Goal: Task Accomplishment & Management: Manage account settings

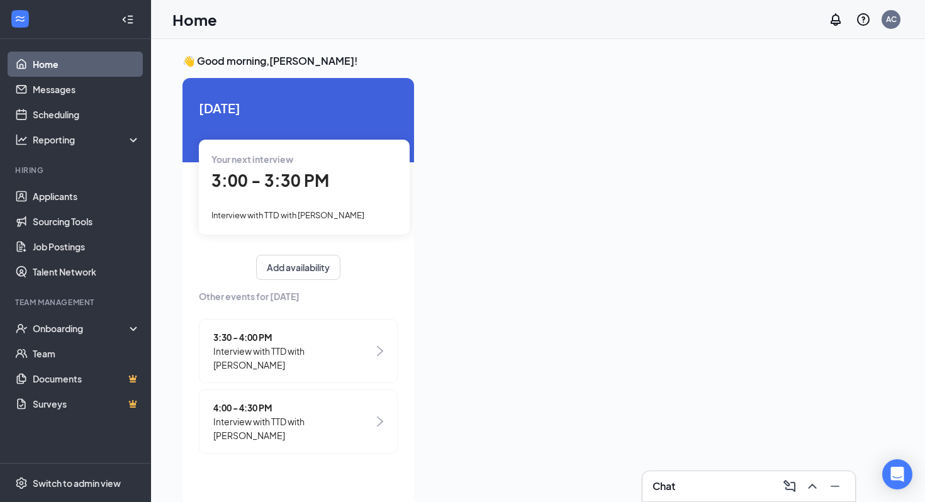
scroll to position [26, 0]
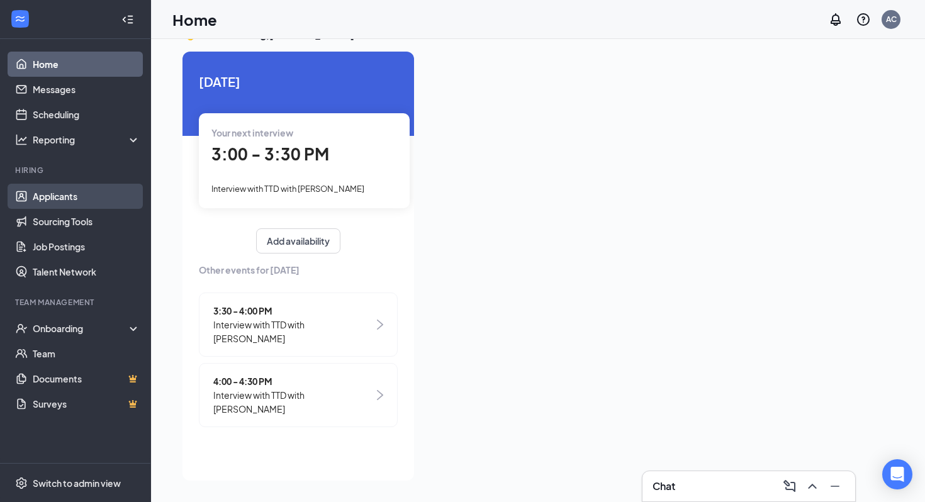
click at [94, 188] on link "Applicants" at bounding box center [87, 196] width 108 height 25
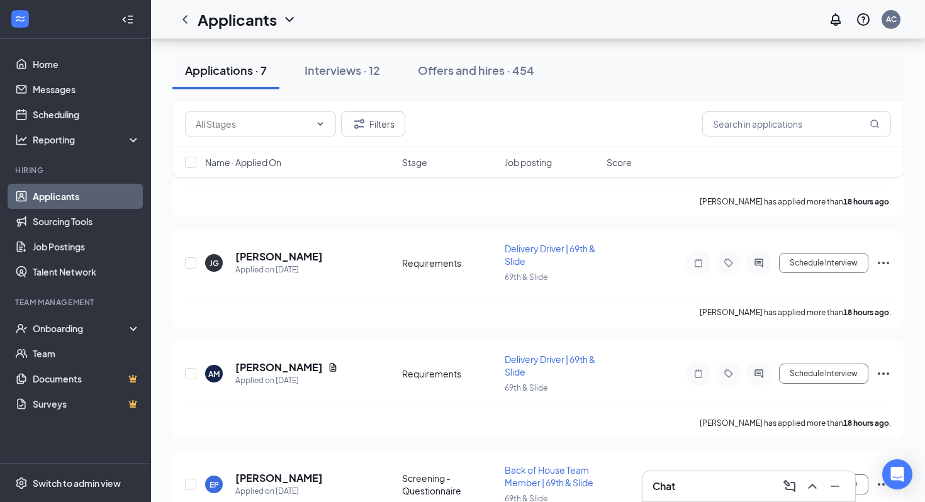
scroll to position [550, 0]
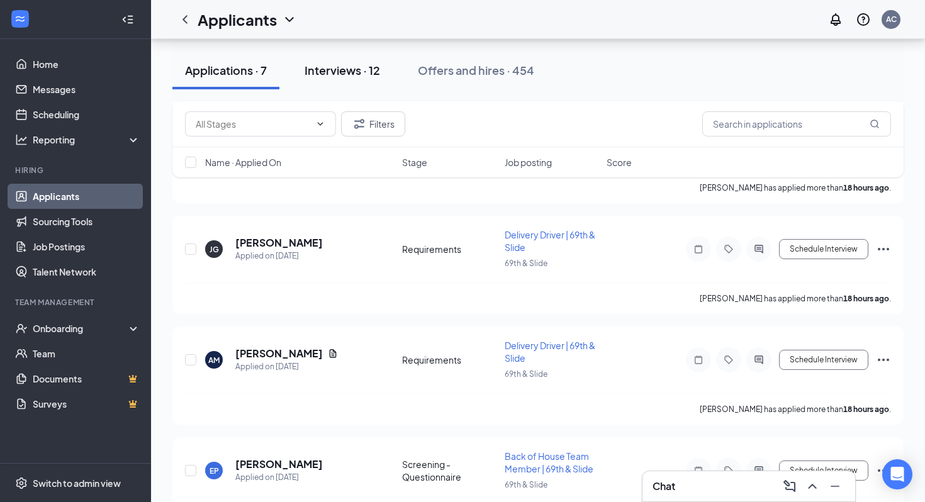
click at [356, 66] on div "Interviews · 12" at bounding box center [343, 70] width 76 height 16
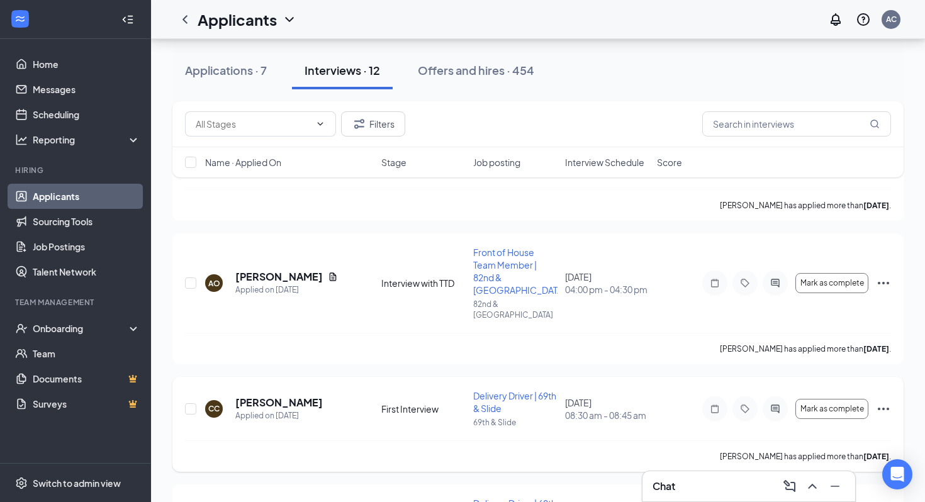
scroll to position [1161, 0]
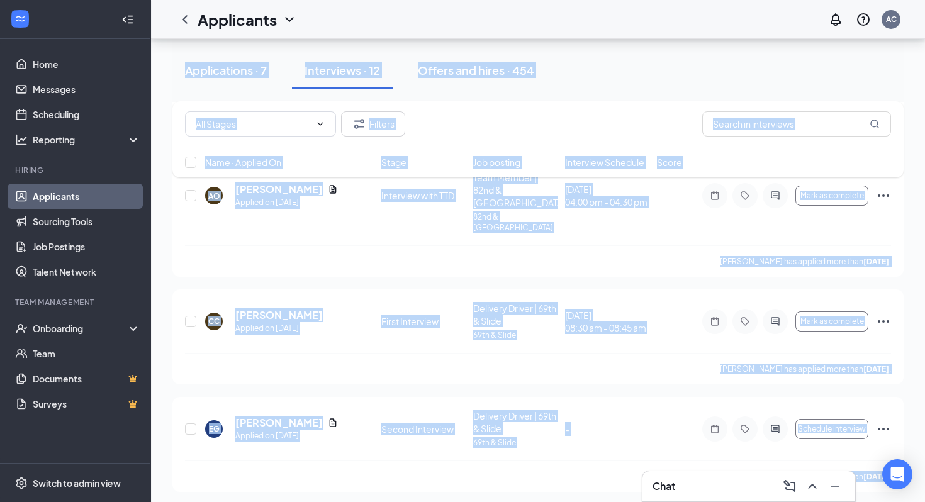
drag, startPoint x: 755, startPoint y: 492, endPoint x: 632, endPoint y: 497, distance: 122.8
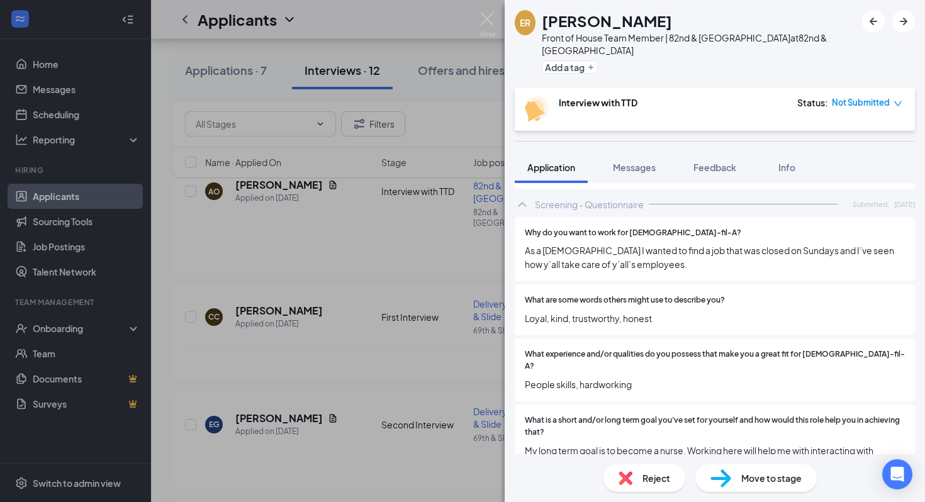
scroll to position [1161, 0]
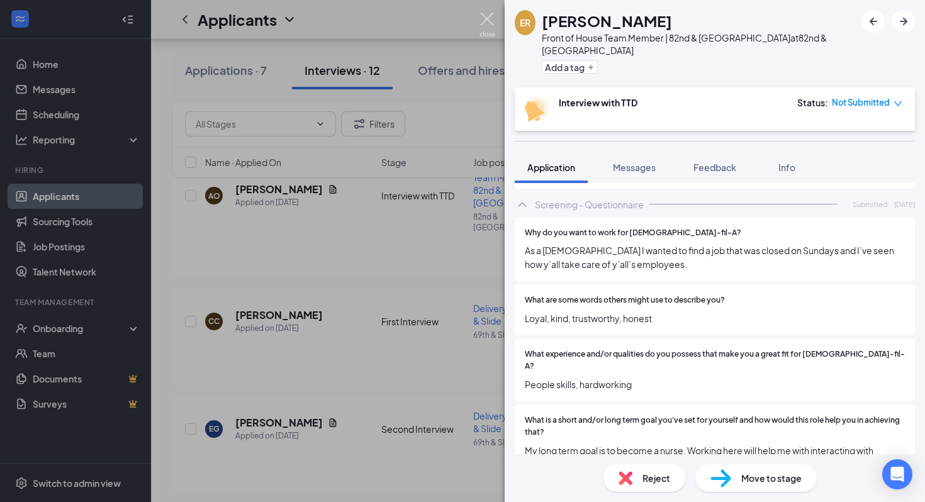
click at [488, 34] on img at bounding box center [488, 25] width 16 height 25
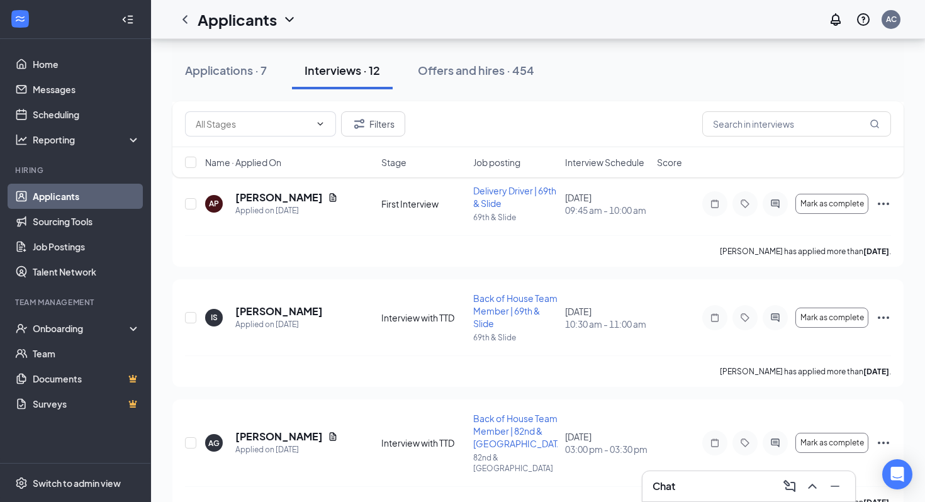
scroll to position [780, 0]
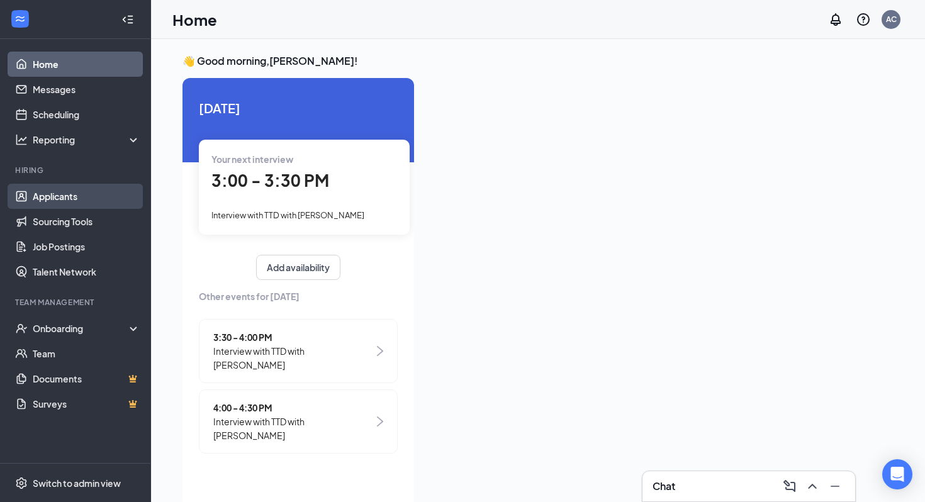
click at [96, 196] on link "Applicants" at bounding box center [87, 196] width 108 height 25
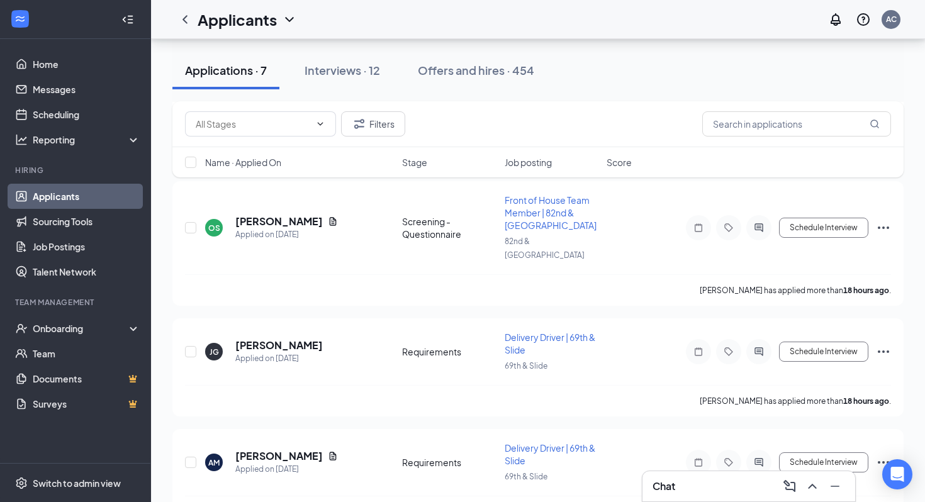
scroll to position [550, 0]
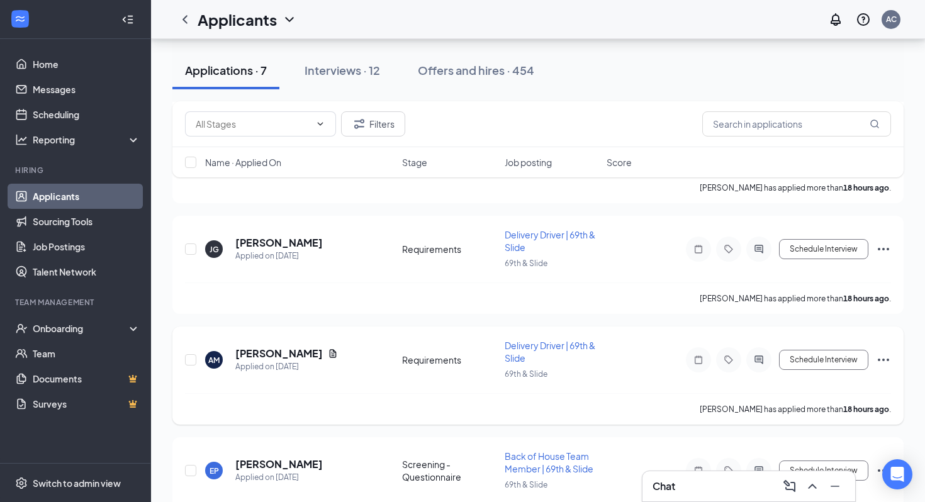
click at [325, 347] on div "Anthony Mendoza" at bounding box center [286, 354] width 103 height 14
click at [305, 347] on h5 "Anthony Mendoza" at bounding box center [278, 354] width 87 height 14
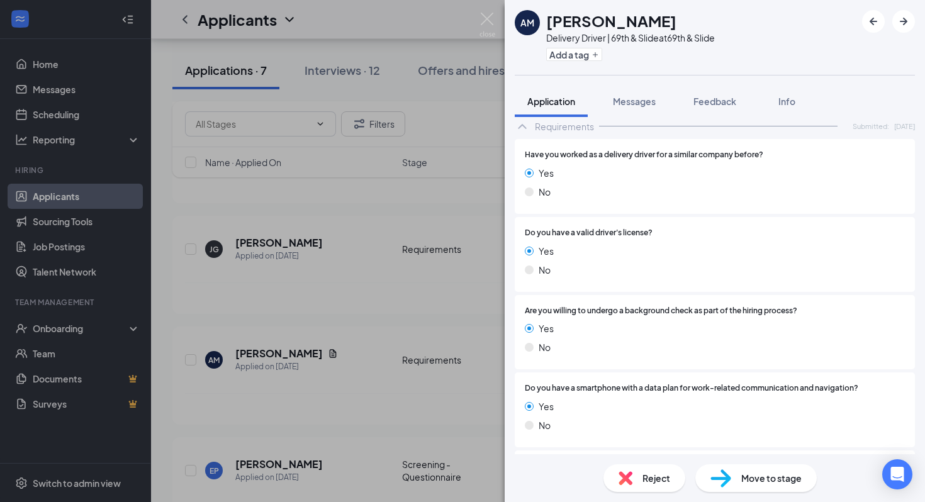
scroll to position [2007, 0]
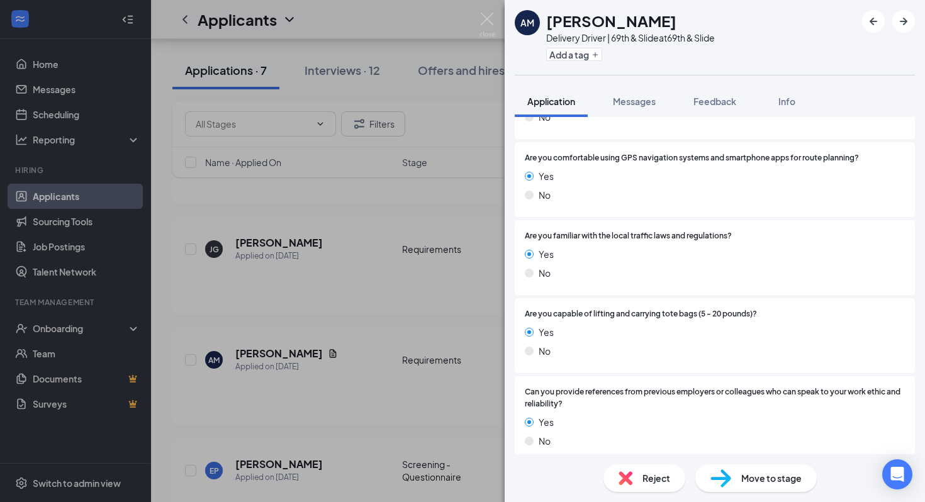
click at [740, 481] on div "Move to stage" at bounding box center [755, 479] width 121 height 28
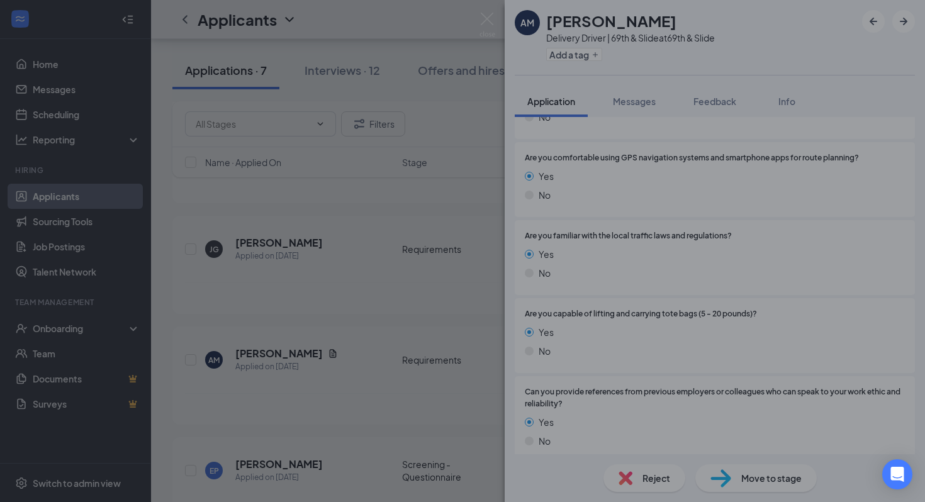
scroll to position [2002, 0]
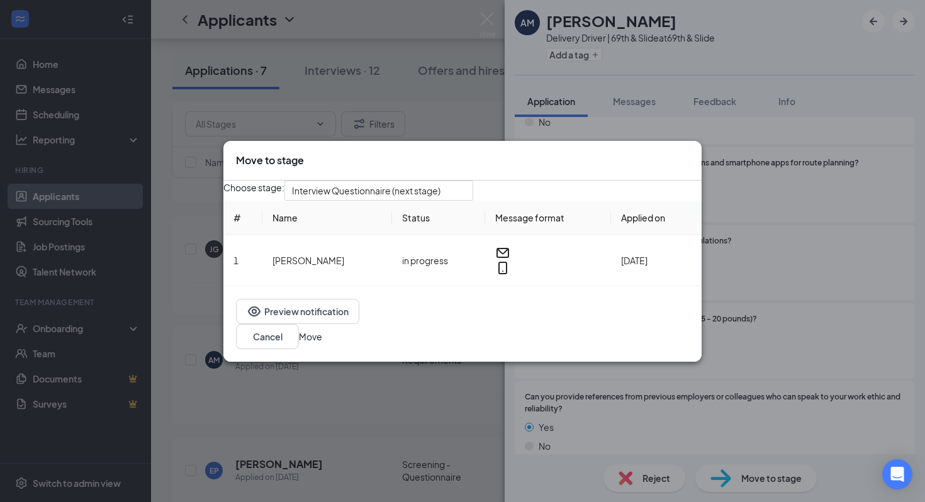
click at [322, 341] on button "Move" at bounding box center [310, 337] width 23 height 14
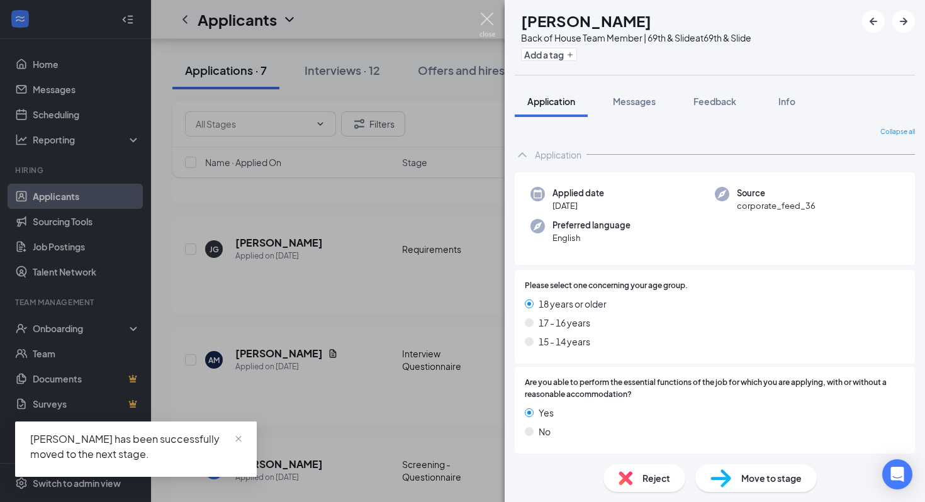
click at [488, 28] on img at bounding box center [488, 25] width 16 height 25
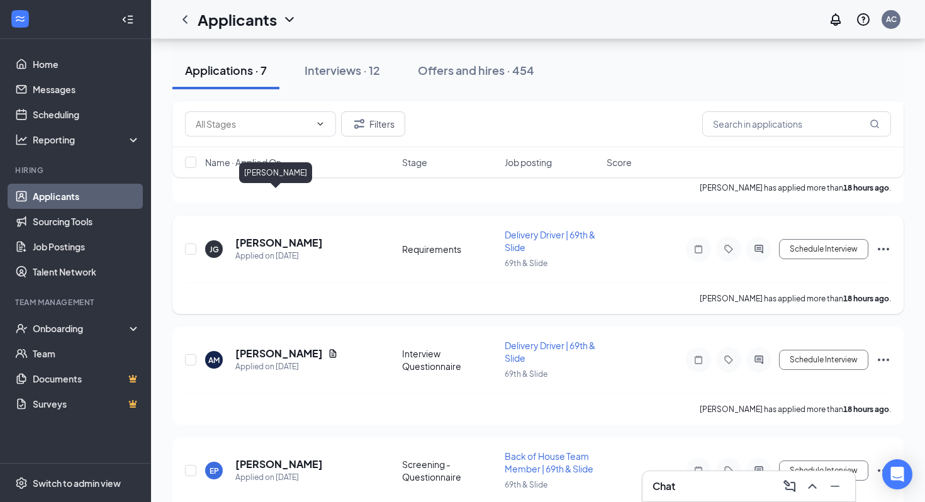
click at [291, 236] on h5 "Jareth Gamez" at bounding box center [278, 243] width 87 height 14
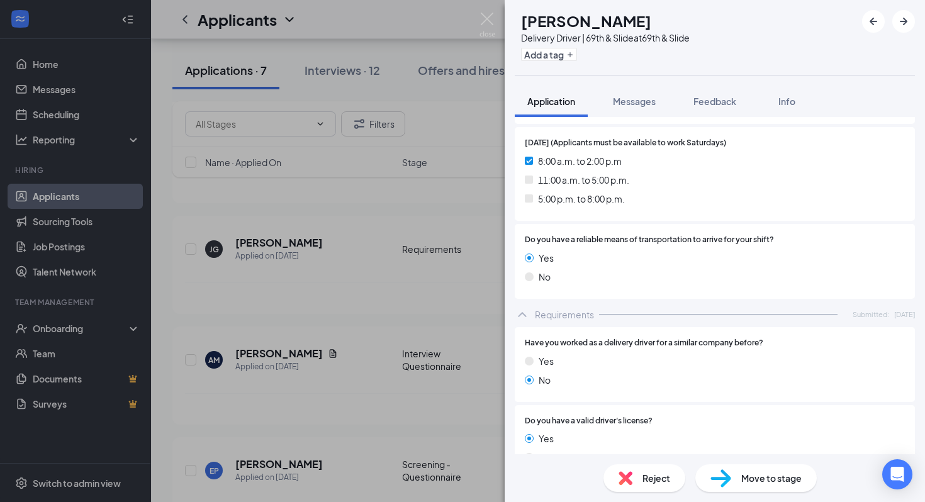
scroll to position [2377, 0]
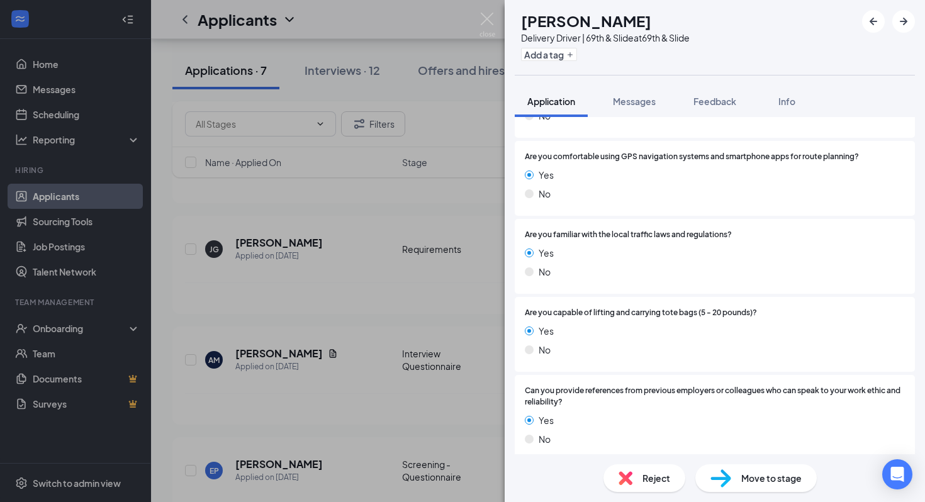
click at [776, 488] on div "Move to stage" at bounding box center [755, 479] width 121 height 28
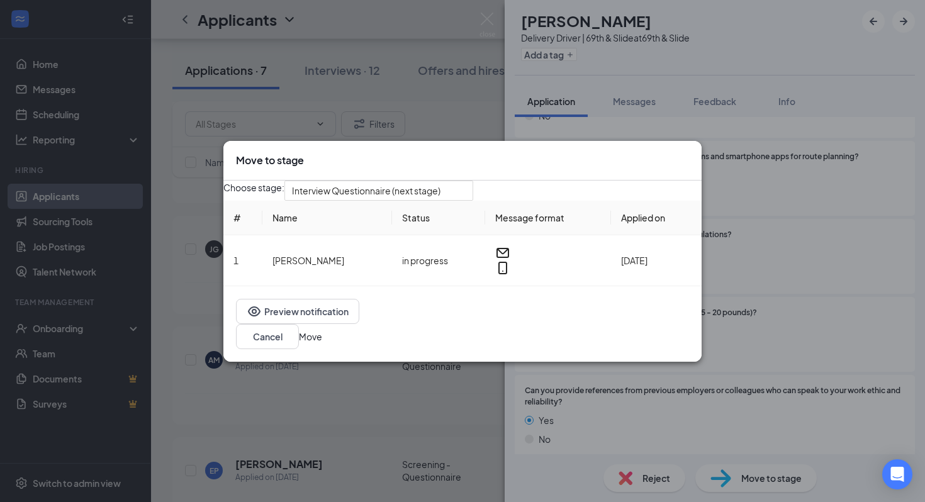
scroll to position [2373, 0]
click at [322, 336] on button "Move" at bounding box center [310, 337] width 23 height 14
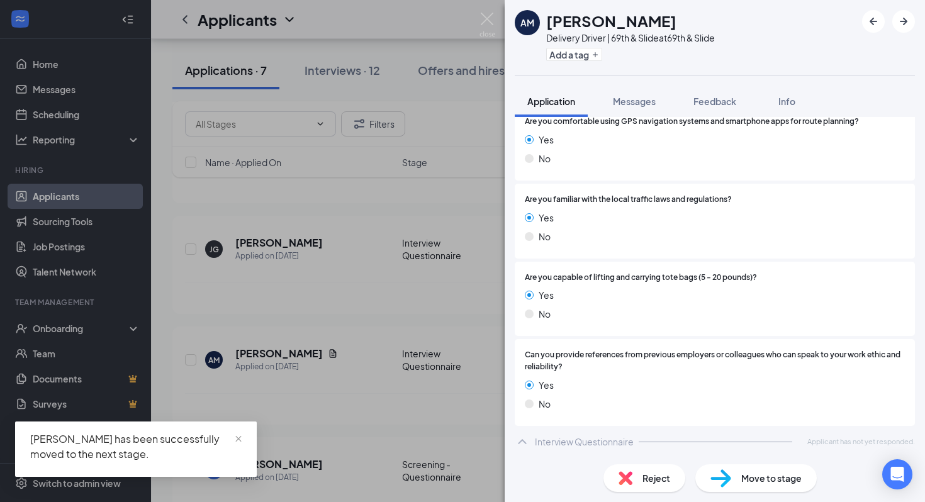
scroll to position [2032, 0]
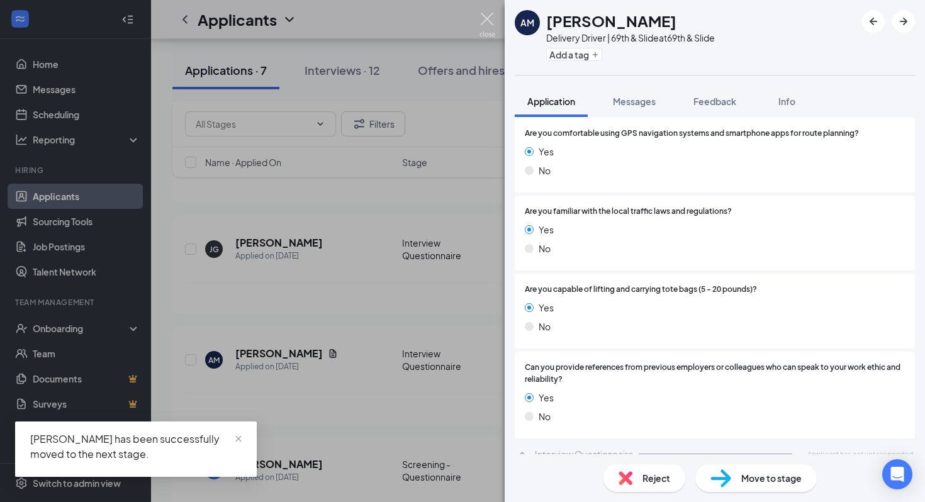
click at [486, 20] on img at bounding box center [488, 25] width 16 height 25
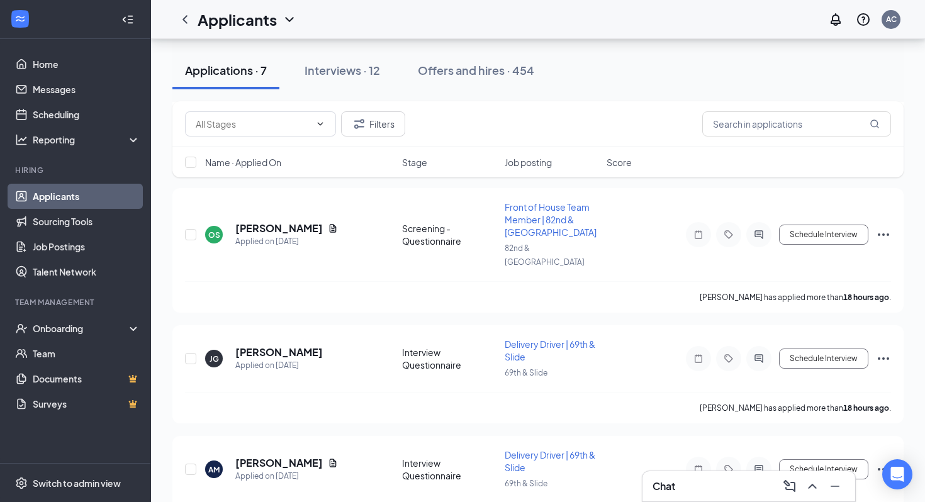
scroll to position [550, 0]
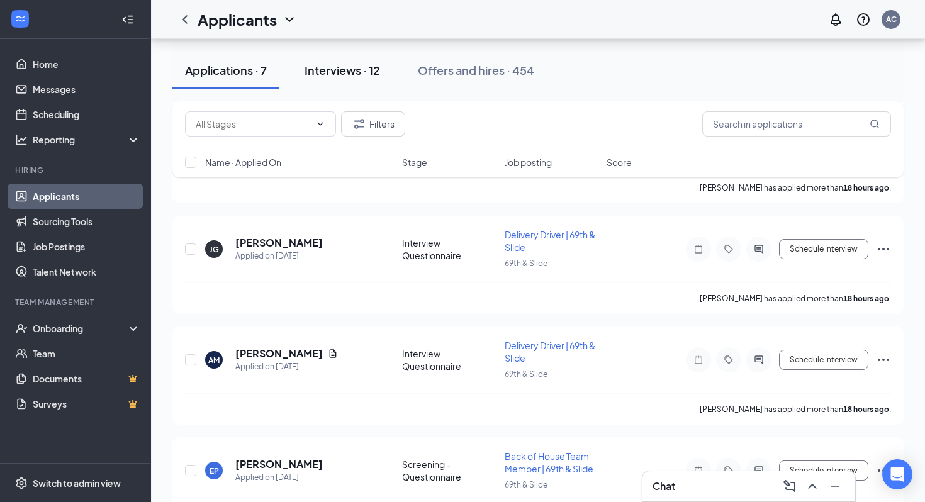
click at [348, 69] on div "Interviews · 12" at bounding box center [343, 70] width 76 height 16
